Goal: Browse casually: Explore the website without a specific task or goal

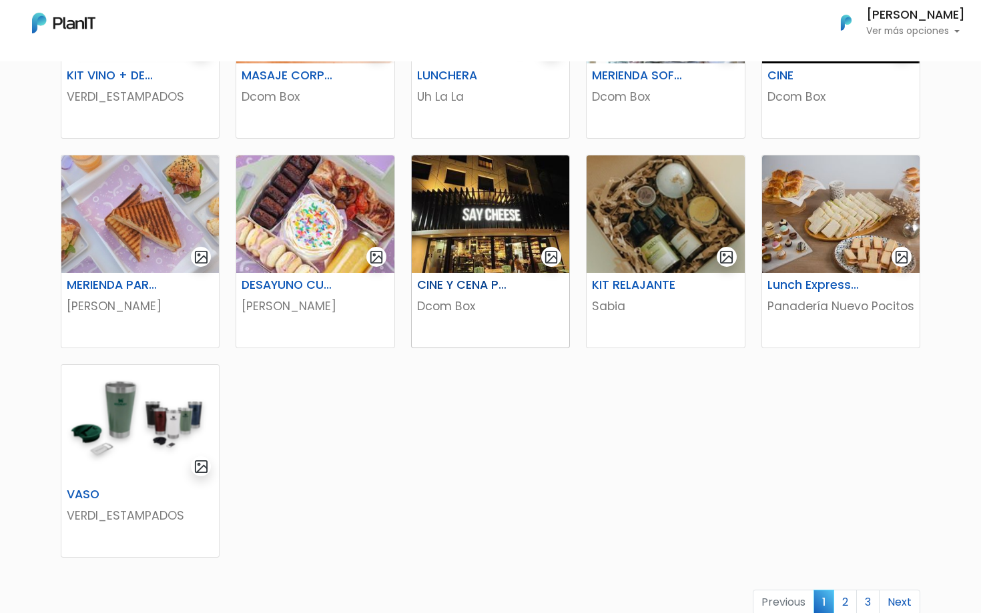
scroll to position [582, 0]
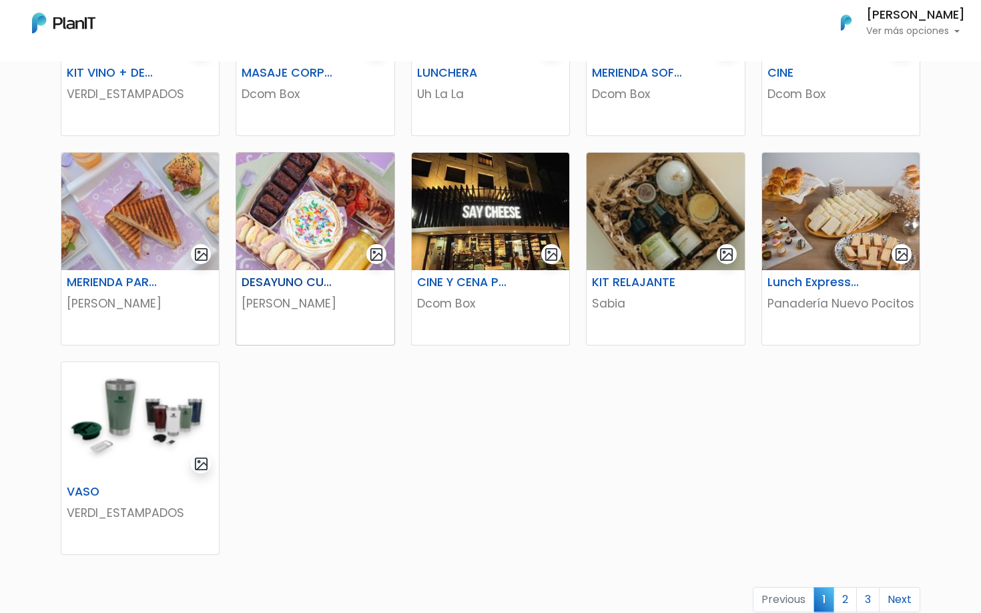
click at [292, 310] on p "[PERSON_NAME]" at bounding box center [315, 303] width 147 height 17
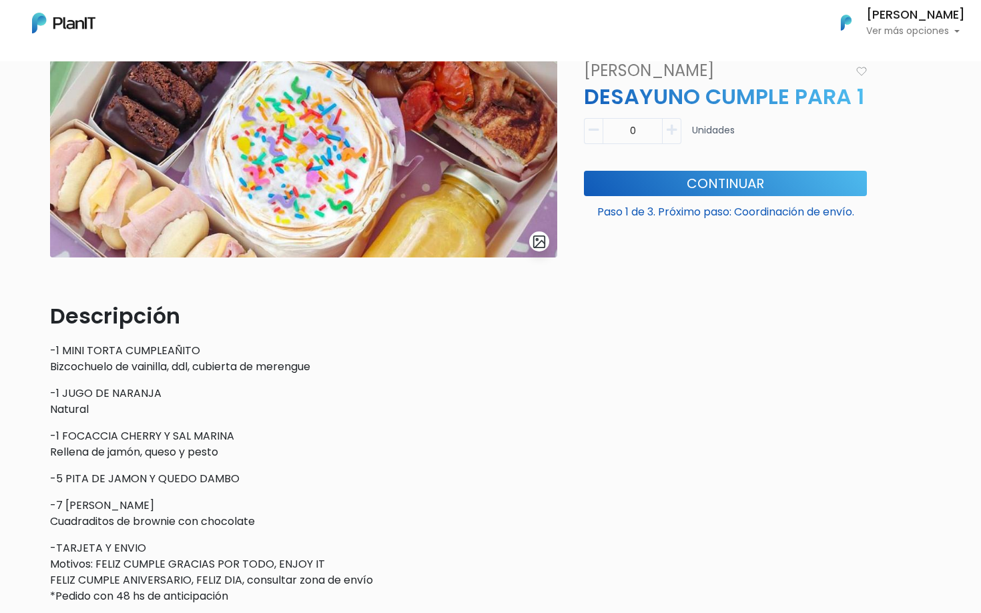
scroll to position [164, 0]
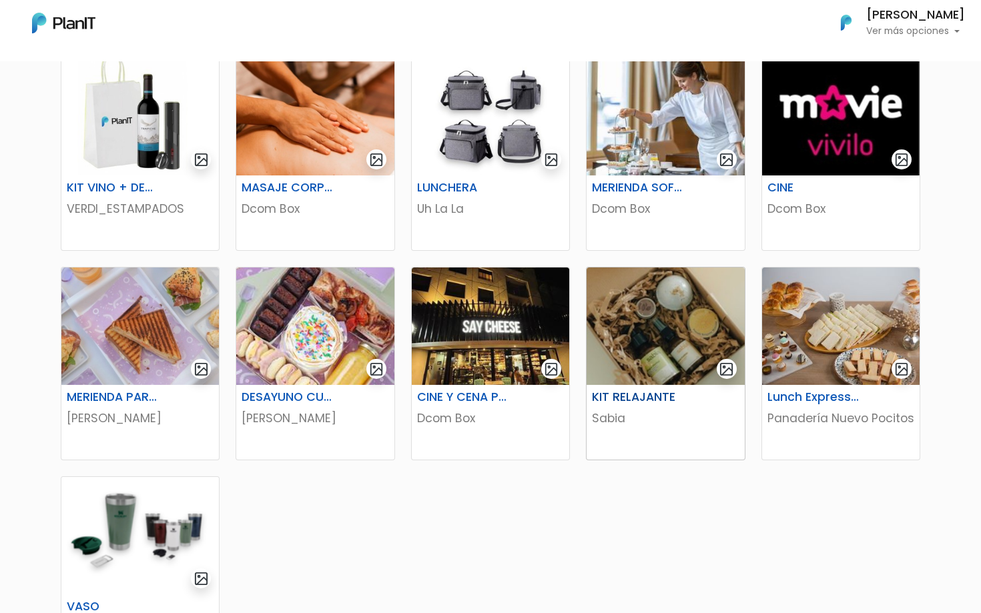
scroll to position [485, 0]
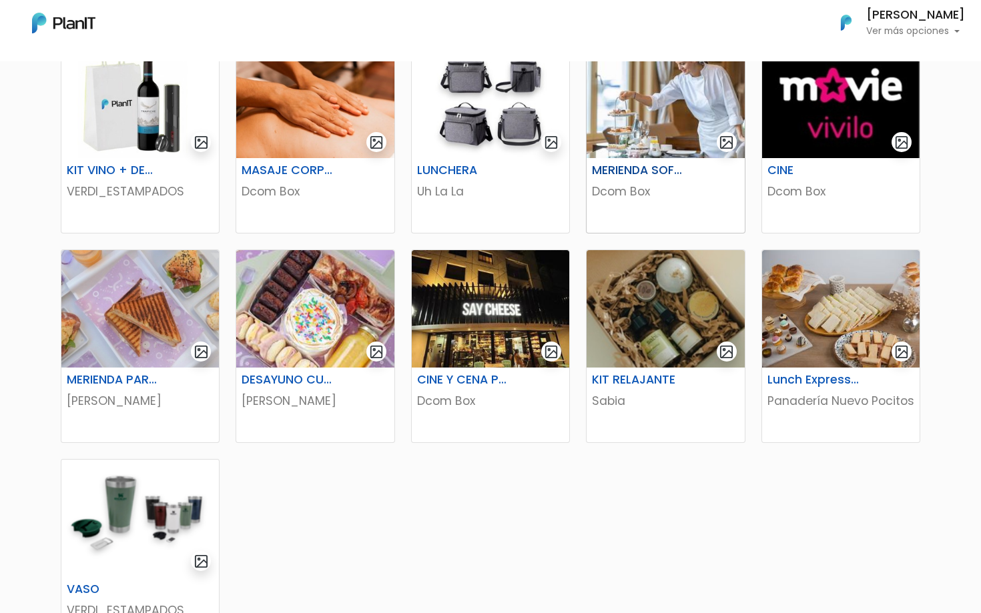
click at [683, 168] on h6 "MERIENDA SOFITEL" at bounding box center [638, 171] width 109 height 14
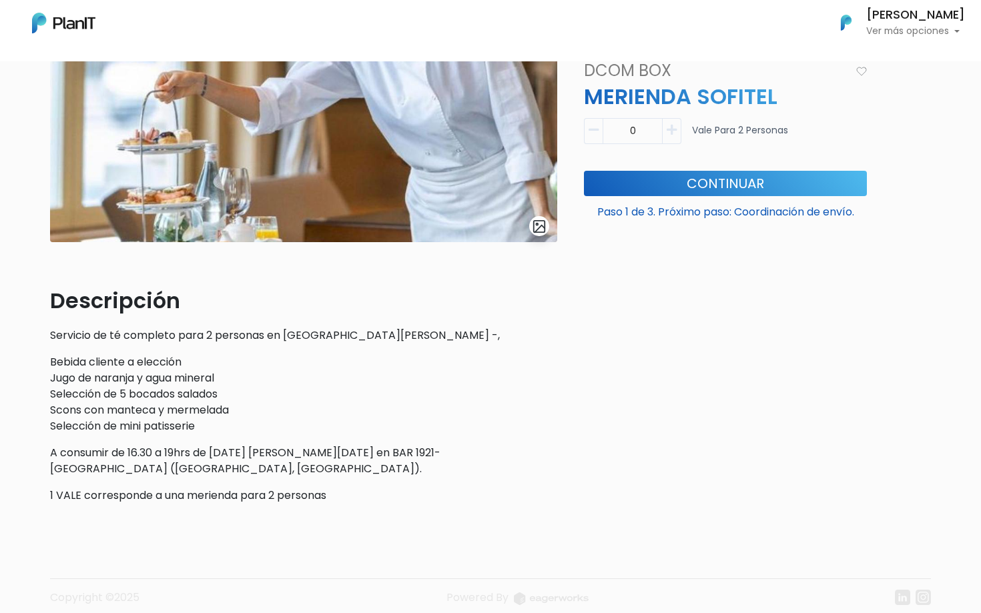
scroll to position [216, 0]
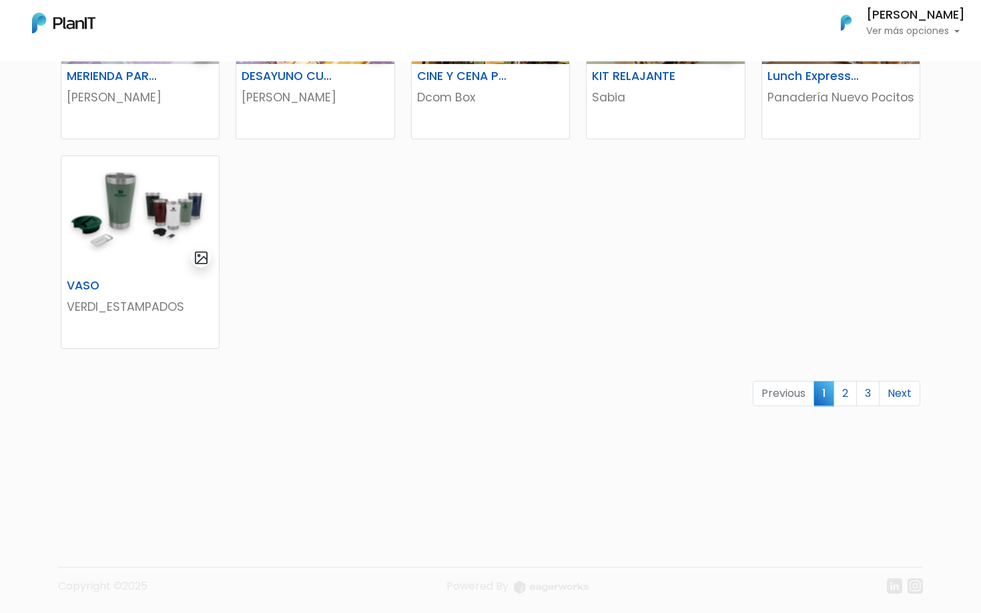
scroll to position [790, 0]
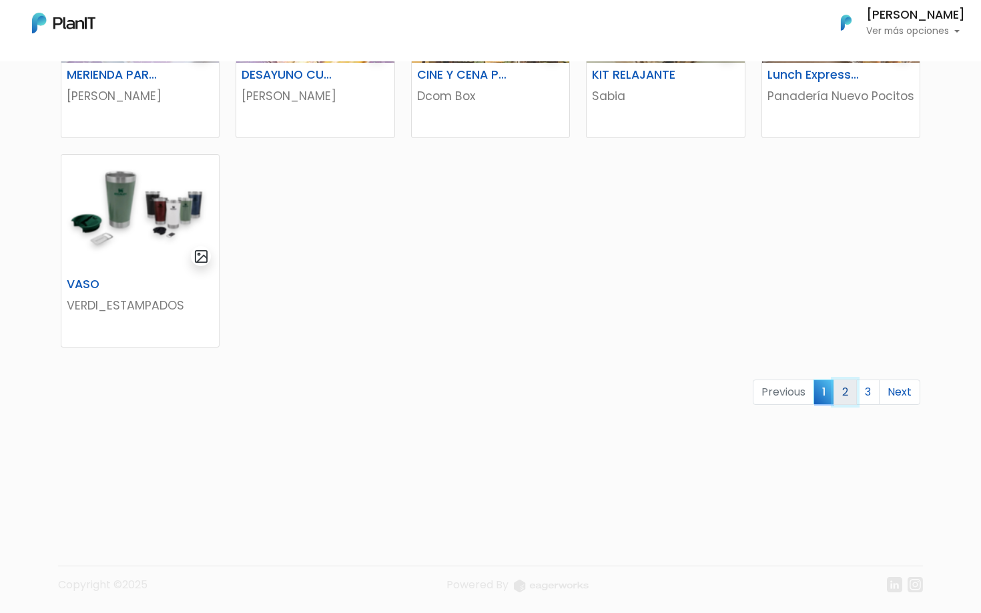
click at [847, 388] on link "2" at bounding box center [845, 392] width 23 height 25
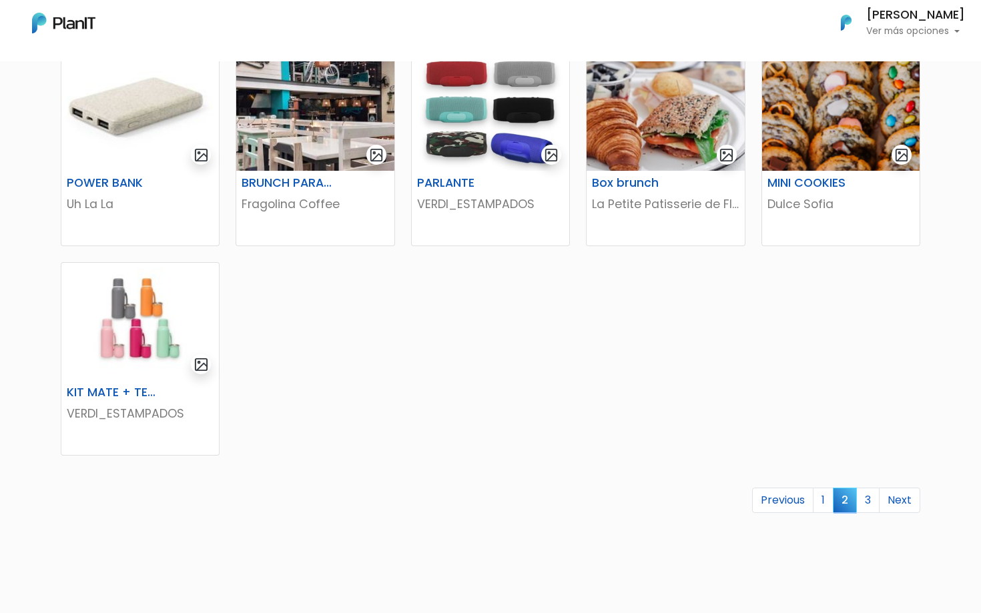
scroll to position [682, 0]
click at [870, 496] on link "3" at bounding box center [867, 499] width 23 height 25
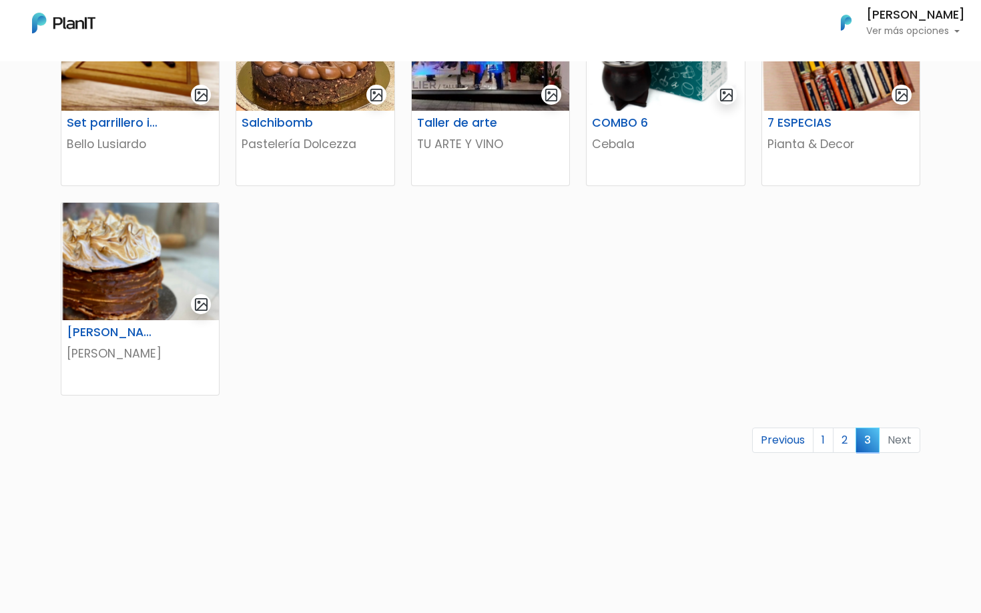
scroll to position [371, 0]
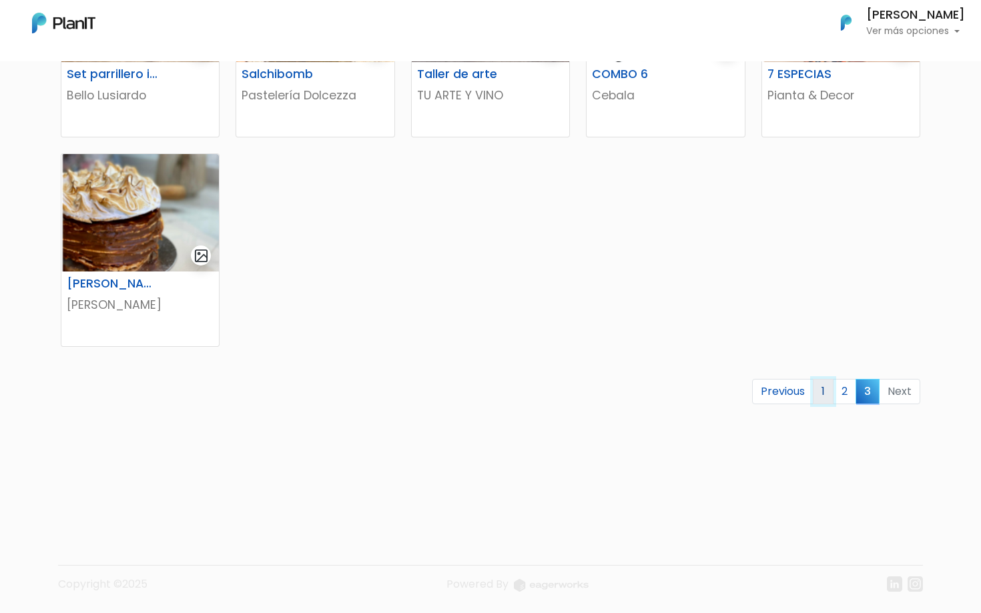
click at [828, 387] on link "1" at bounding box center [823, 391] width 21 height 25
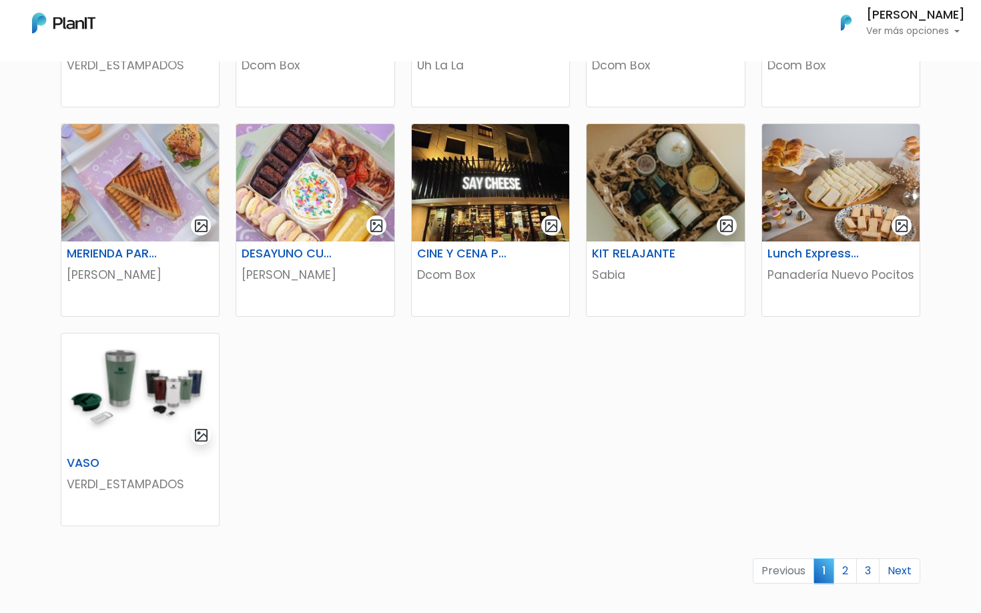
scroll to position [672, 0]
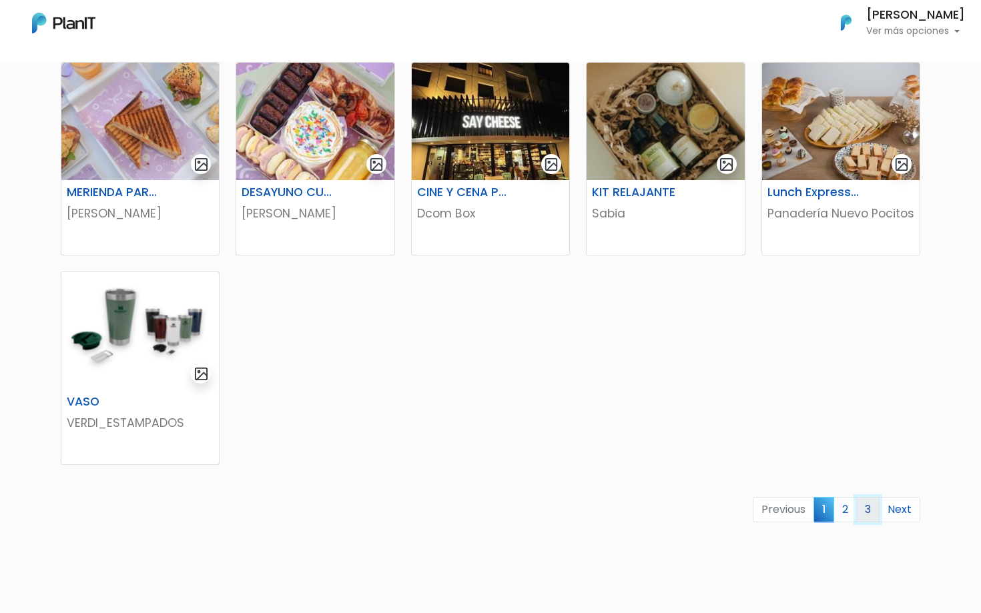
click at [867, 503] on link "3" at bounding box center [867, 509] width 23 height 25
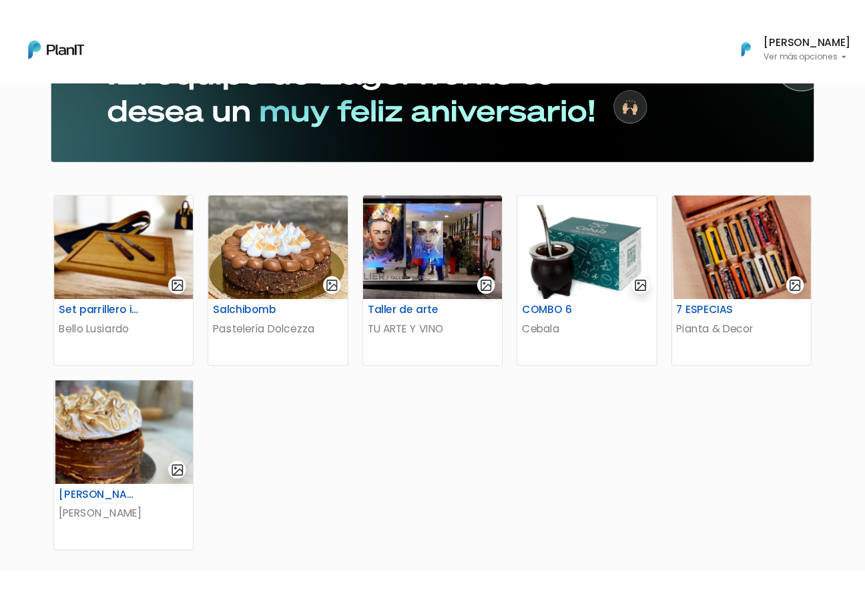
scroll to position [129, 0]
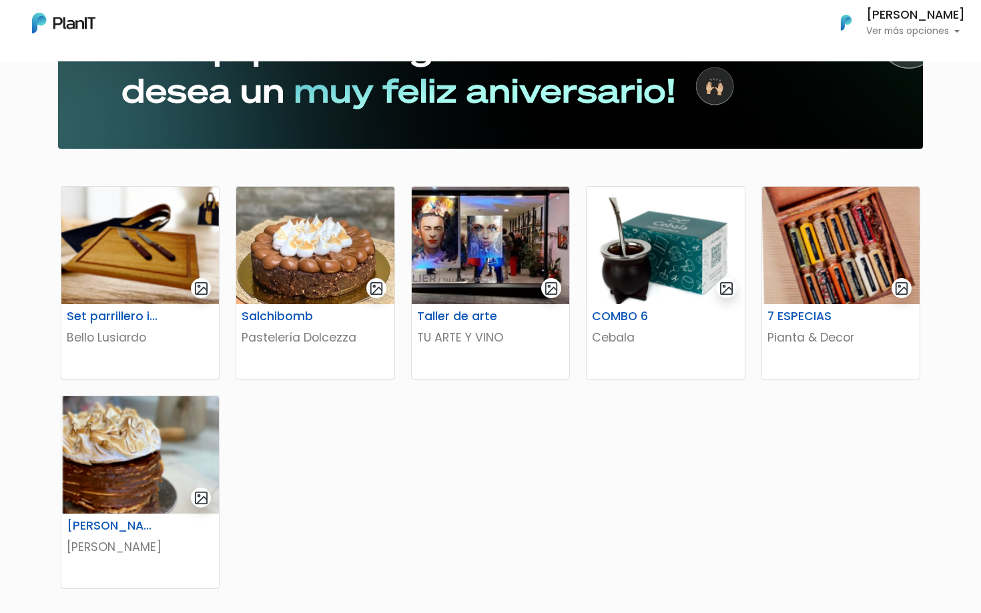
click at [382, 485] on div "Set parrillero individual Bello Lusiardo Salchibomb Pastelería Dolcezza Taller …" at bounding box center [491, 451] width 876 height 563
